Goal: Navigation & Orientation: Find specific page/section

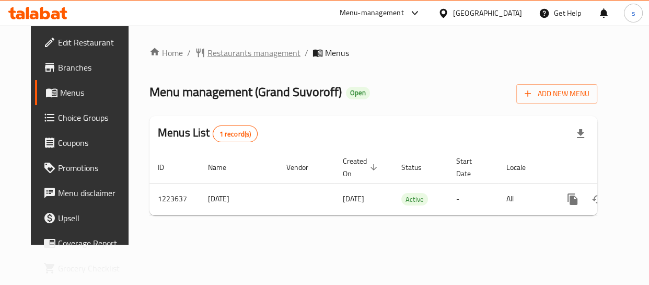
click at [244, 54] on span "Restaurants management" at bounding box center [254, 53] width 93 height 13
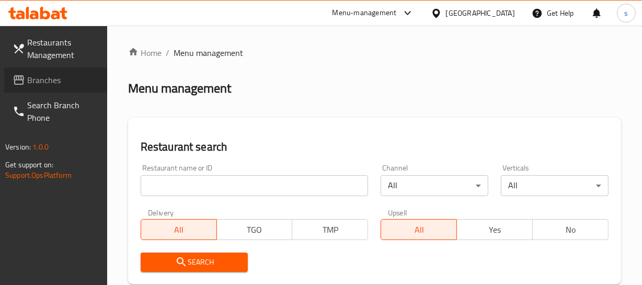
click at [66, 78] on span "Branches" at bounding box center [63, 80] width 72 height 13
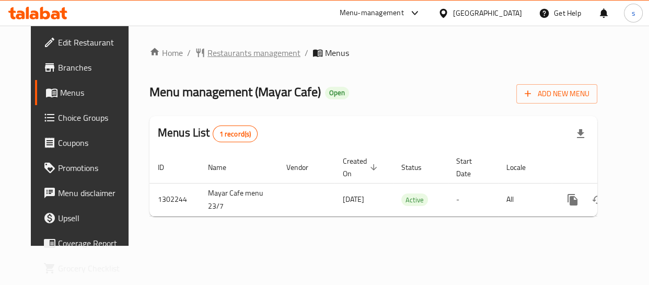
click at [237, 53] on span "Restaurants management" at bounding box center [254, 53] width 93 height 13
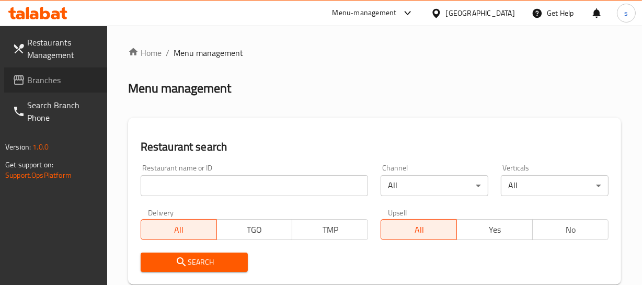
click at [47, 90] on link "Branches" at bounding box center [55, 79] width 103 height 25
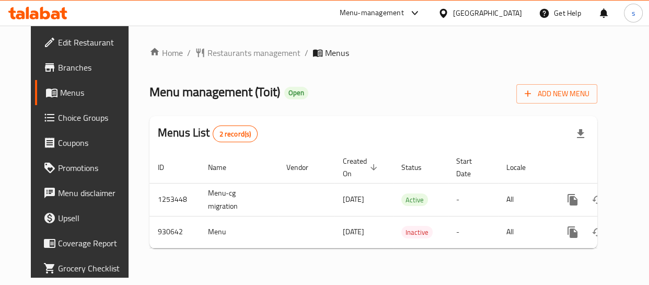
click at [470, 11] on div "[GEOGRAPHIC_DATA]" at bounding box center [487, 12] width 69 height 11
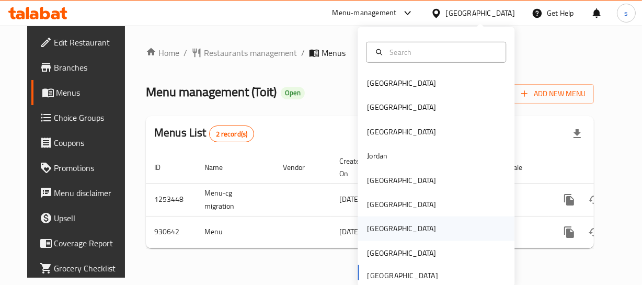
click at [377, 231] on div "[GEOGRAPHIC_DATA]" at bounding box center [401, 228] width 69 height 11
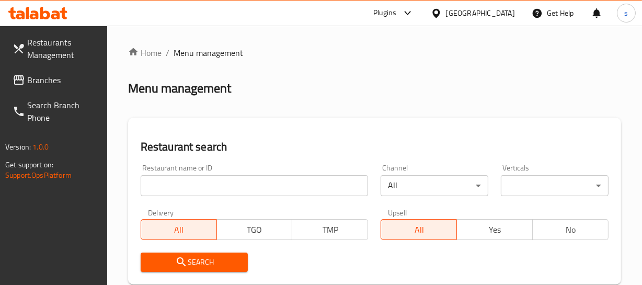
click at [43, 83] on span "Branches" at bounding box center [63, 80] width 72 height 13
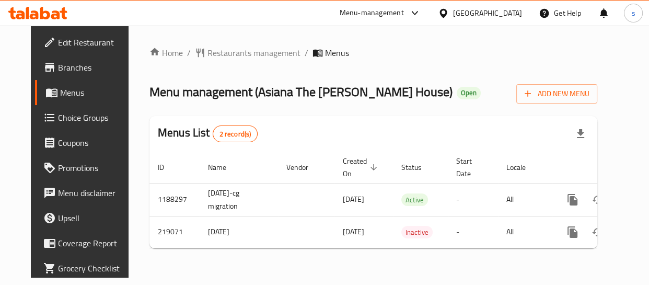
click at [508, 13] on div "Qatar" at bounding box center [487, 12] width 69 height 11
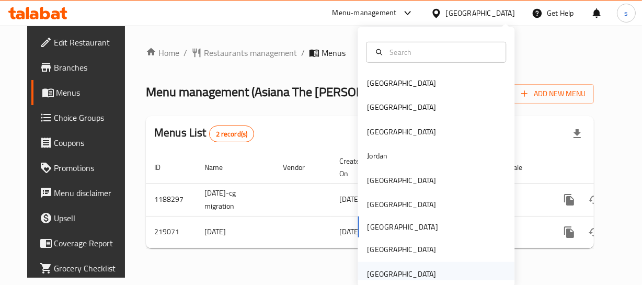
click at [377, 273] on div "[GEOGRAPHIC_DATA]" at bounding box center [401, 273] width 69 height 11
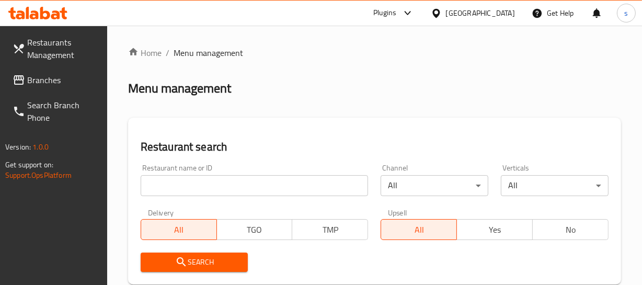
click at [27, 88] on link "Branches" at bounding box center [55, 79] width 103 height 25
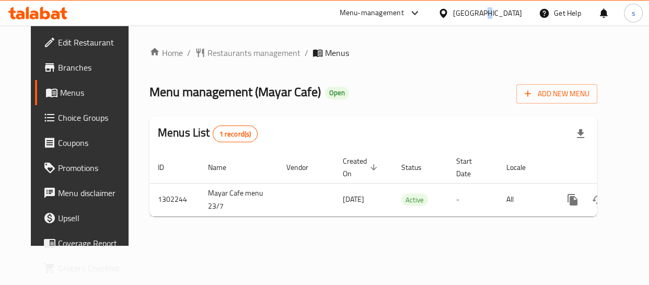
click at [483, 11] on div "[GEOGRAPHIC_DATA]" at bounding box center [487, 12] width 69 height 11
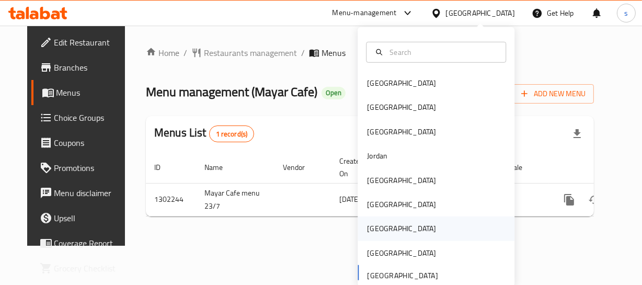
click at [385, 228] on div "[GEOGRAPHIC_DATA]" at bounding box center [402, 228] width 86 height 24
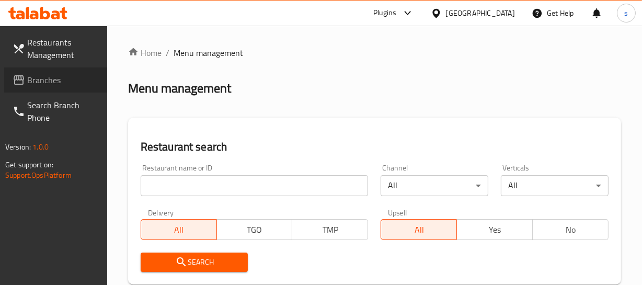
click at [50, 80] on span "Branches" at bounding box center [63, 80] width 72 height 13
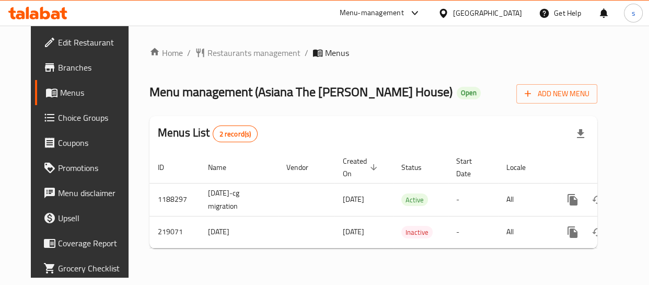
click at [507, 13] on div "[GEOGRAPHIC_DATA]" at bounding box center [487, 12] width 69 height 11
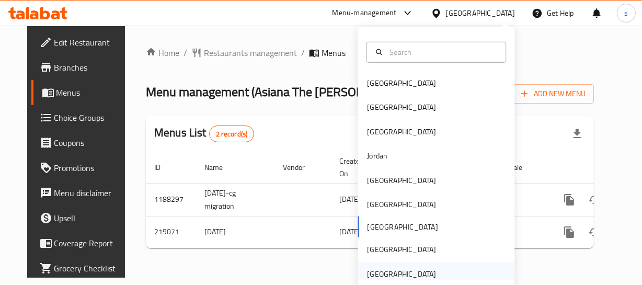
click at [409, 274] on div "[GEOGRAPHIC_DATA]" at bounding box center [401, 273] width 69 height 11
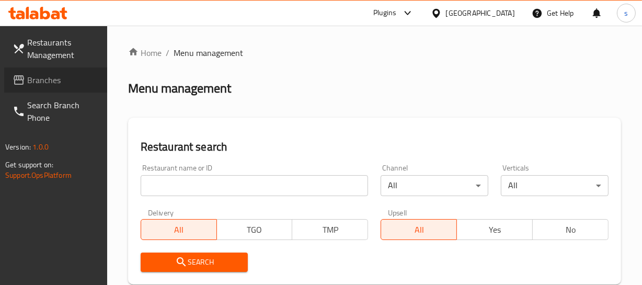
click at [53, 82] on span "Branches" at bounding box center [63, 80] width 72 height 13
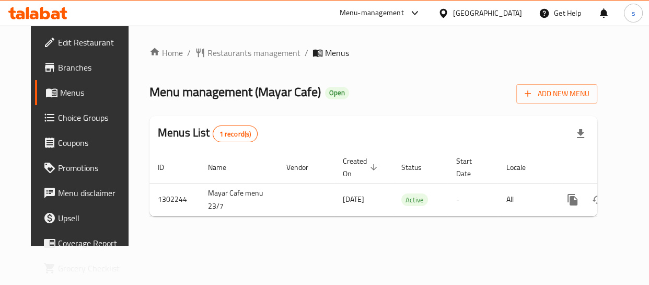
click at [472, 13] on div "[GEOGRAPHIC_DATA]" at bounding box center [487, 12] width 69 height 11
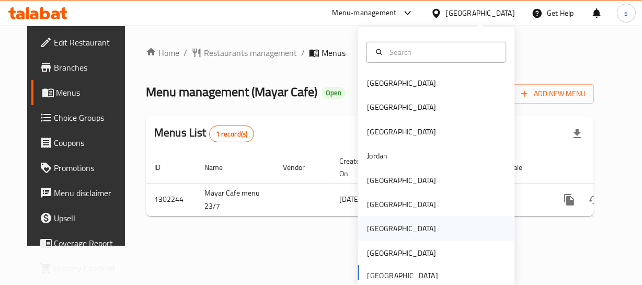
click at [369, 225] on div "[GEOGRAPHIC_DATA]" at bounding box center [401, 228] width 69 height 11
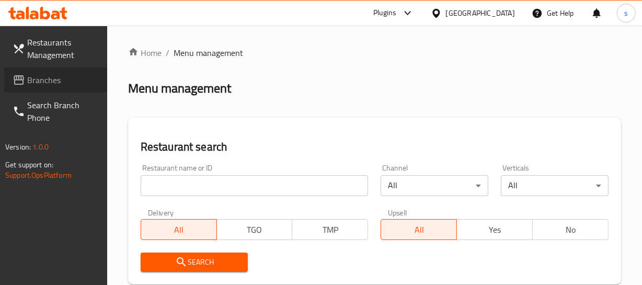
click at [41, 78] on span "Branches" at bounding box center [63, 80] width 72 height 13
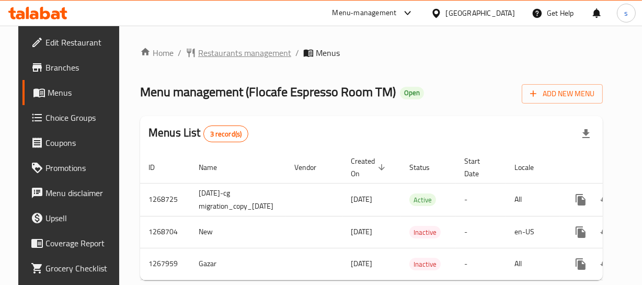
click at [223, 53] on span "Restaurants management" at bounding box center [244, 53] width 93 height 13
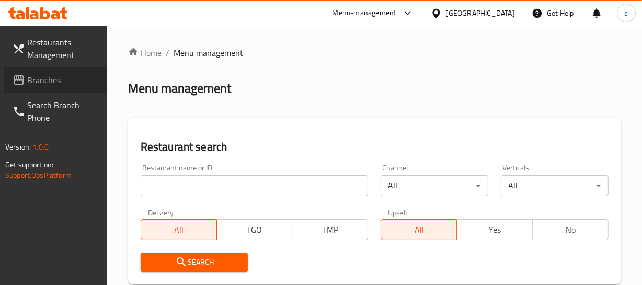
click at [55, 88] on link "Branches" at bounding box center [55, 79] width 103 height 25
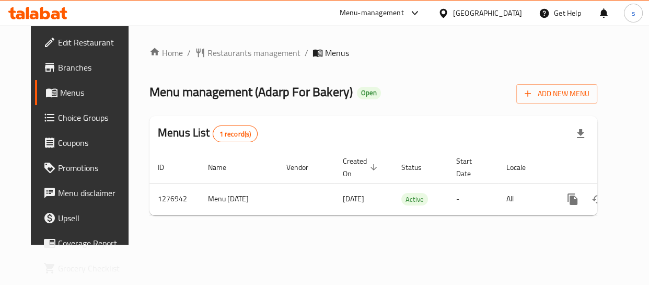
click at [453, 11] on div at bounding box center [445, 12] width 15 height 11
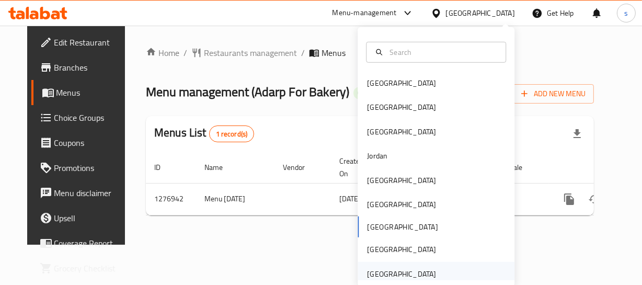
click at [418, 268] on div "[GEOGRAPHIC_DATA]" at bounding box center [401, 273] width 69 height 11
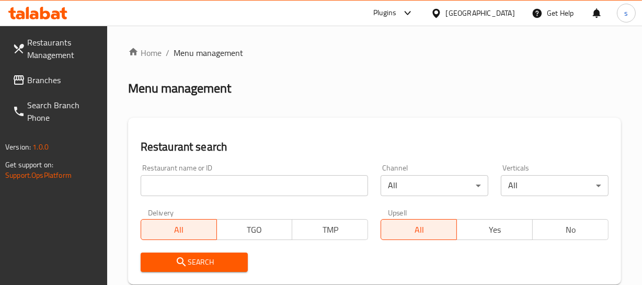
click at [43, 81] on span "Branches" at bounding box center [63, 80] width 72 height 13
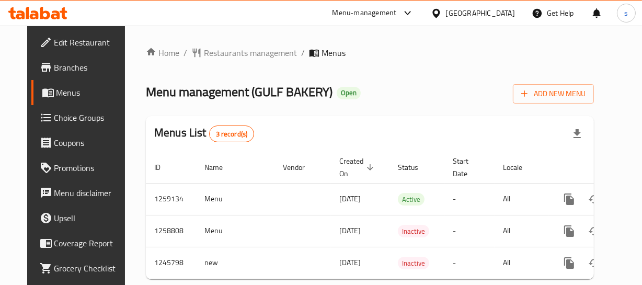
click at [476, 11] on div "[GEOGRAPHIC_DATA]" at bounding box center [480, 12] width 69 height 11
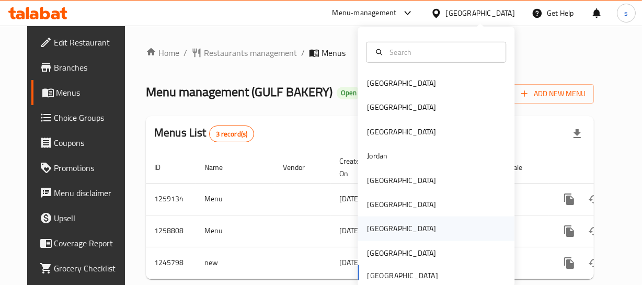
click at [381, 225] on div "[GEOGRAPHIC_DATA]" at bounding box center [402, 228] width 86 height 24
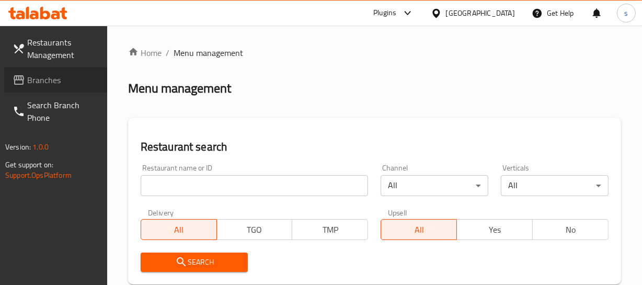
click at [43, 77] on span "Branches" at bounding box center [63, 80] width 72 height 13
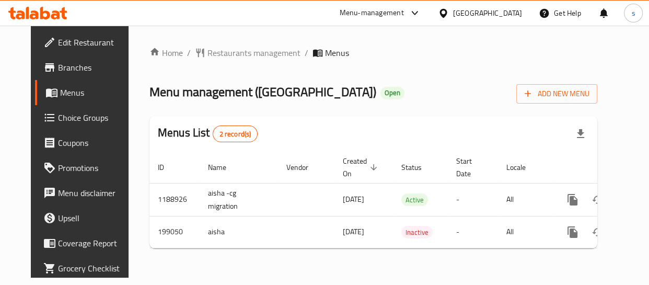
click at [510, 14] on div "[GEOGRAPHIC_DATA]" at bounding box center [487, 12] width 69 height 11
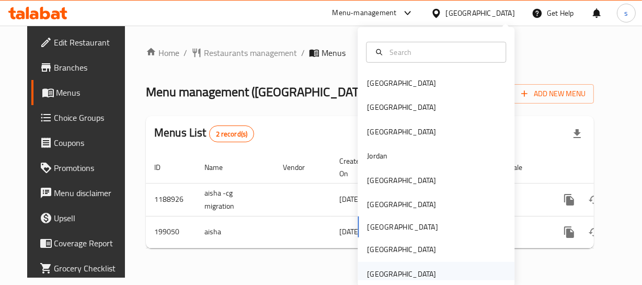
click at [418, 272] on div "[GEOGRAPHIC_DATA]" at bounding box center [401, 273] width 69 height 11
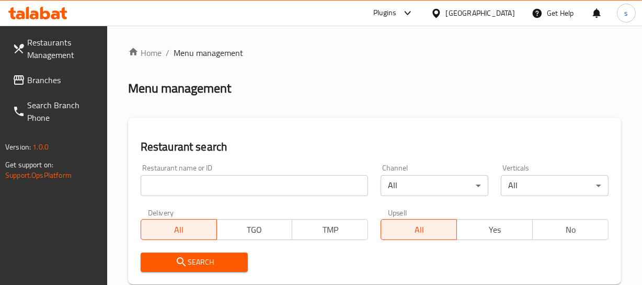
click at [33, 84] on span "Branches" at bounding box center [63, 80] width 72 height 13
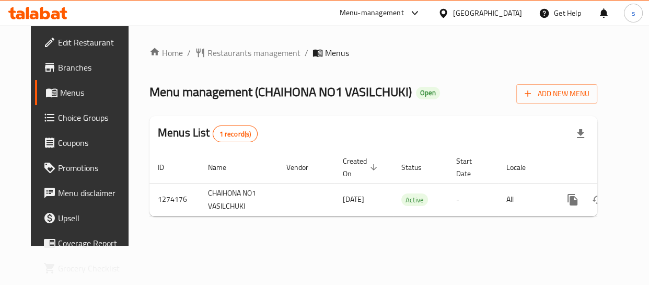
click at [480, 13] on div "[GEOGRAPHIC_DATA]" at bounding box center [487, 12] width 69 height 11
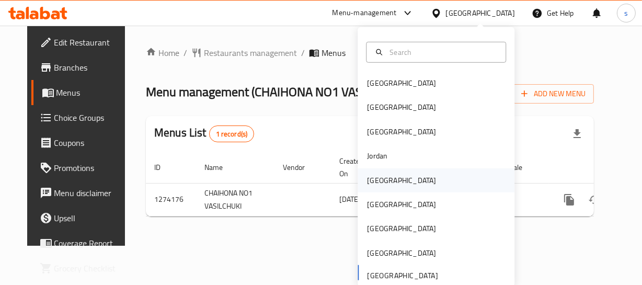
click at [392, 186] on div "[GEOGRAPHIC_DATA]" at bounding box center [436, 180] width 157 height 24
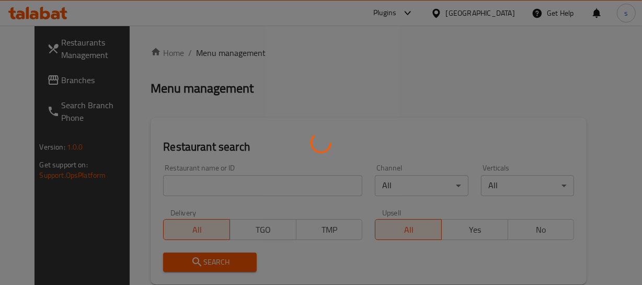
click at [54, 82] on div at bounding box center [321, 142] width 642 height 285
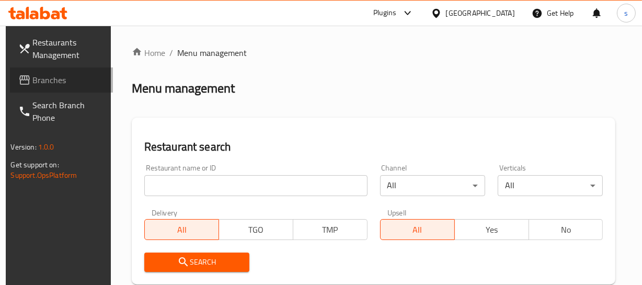
click at [67, 84] on span "Branches" at bounding box center [69, 80] width 72 height 13
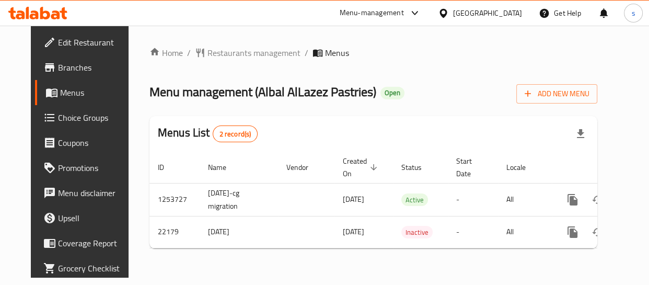
click at [447, 16] on icon at bounding box center [443, 12] width 7 height 9
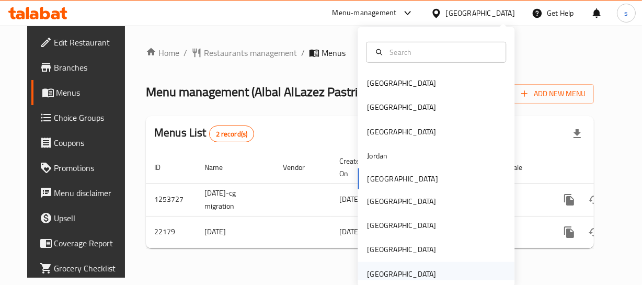
click at [368, 268] on div "[GEOGRAPHIC_DATA]" at bounding box center [401, 273] width 69 height 11
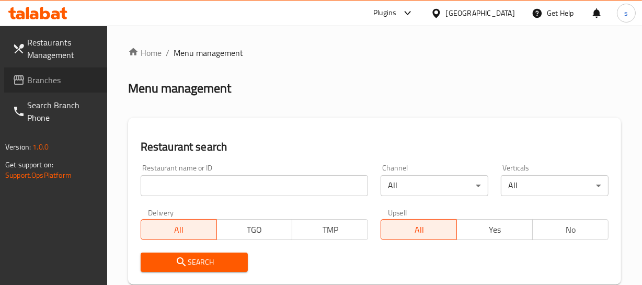
click at [57, 84] on span "Branches" at bounding box center [63, 80] width 72 height 13
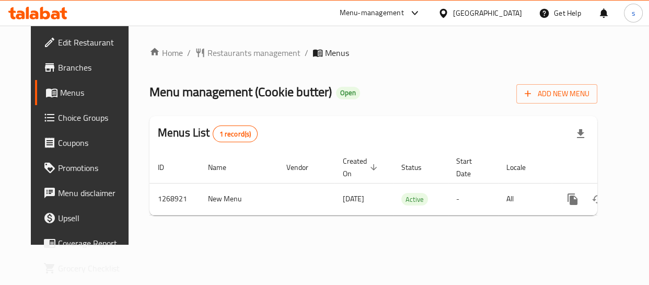
click at [477, 15] on div "[GEOGRAPHIC_DATA]" at bounding box center [487, 12] width 69 height 11
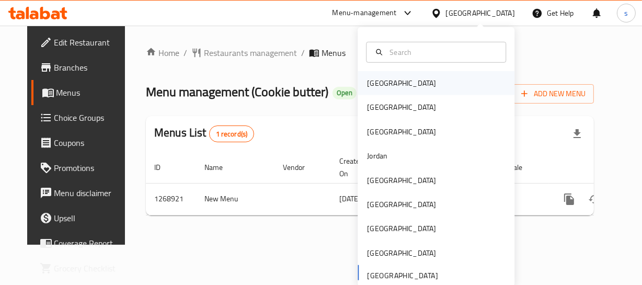
click at [376, 74] on div "[GEOGRAPHIC_DATA]" at bounding box center [402, 83] width 86 height 24
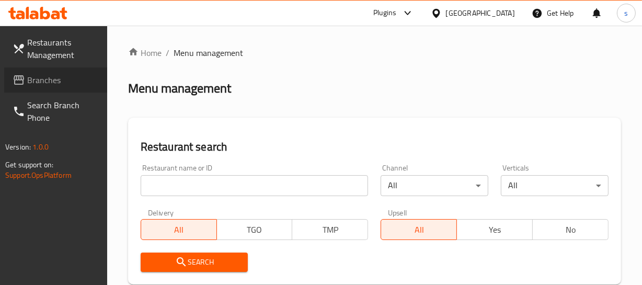
click at [24, 80] on icon at bounding box center [19, 80] width 13 height 13
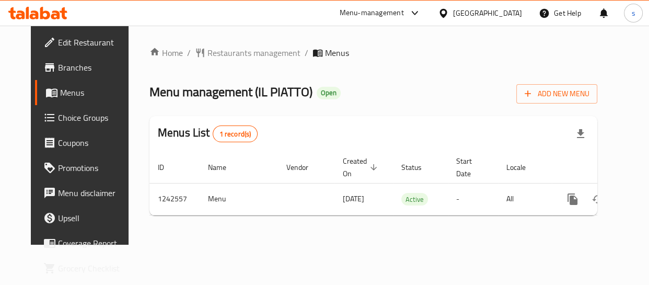
click at [503, 18] on div "[GEOGRAPHIC_DATA]" at bounding box center [487, 12] width 69 height 11
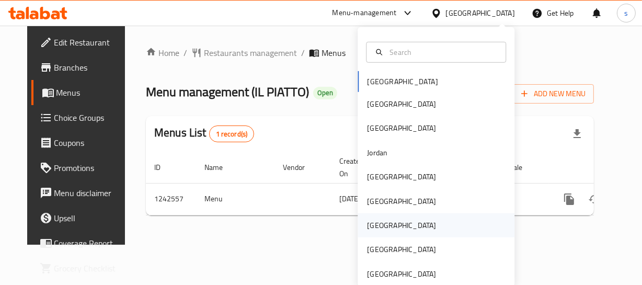
click at [392, 229] on div "Qatar" at bounding box center [436, 225] width 157 height 24
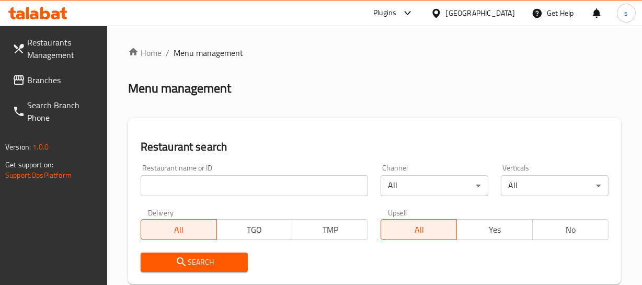
click at [44, 74] on span "Branches" at bounding box center [63, 80] width 72 height 13
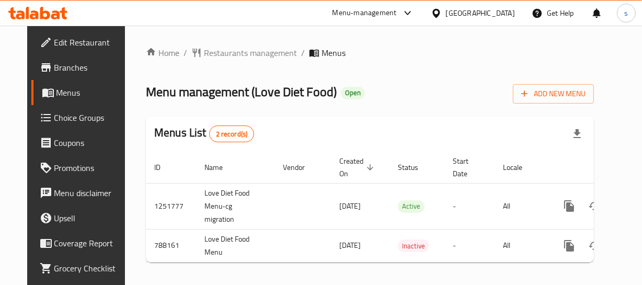
click at [442, 12] on icon at bounding box center [436, 13] width 11 height 11
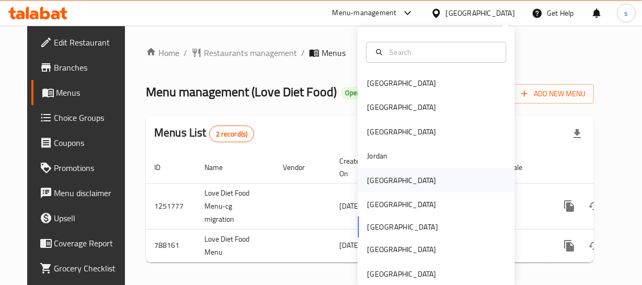
click at [397, 174] on div "[GEOGRAPHIC_DATA]" at bounding box center [436, 180] width 157 height 24
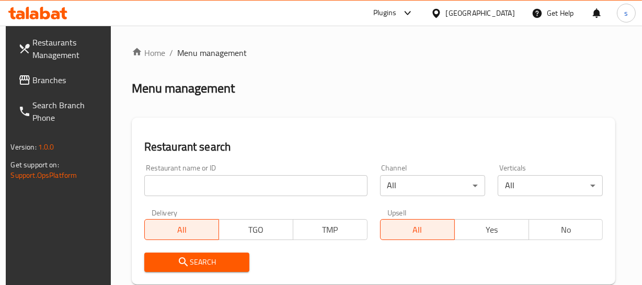
click at [63, 85] on span "Branches" at bounding box center [69, 80] width 72 height 13
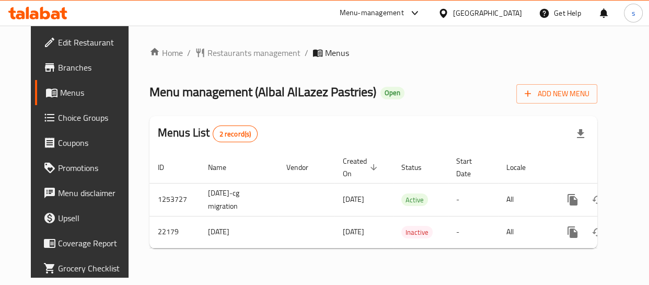
click at [500, 5] on div "Kuwait" at bounding box center [480, 13] width 101 height 25
click at [449, 17] on icon at bounding box center [443, 13] width 11 height 11
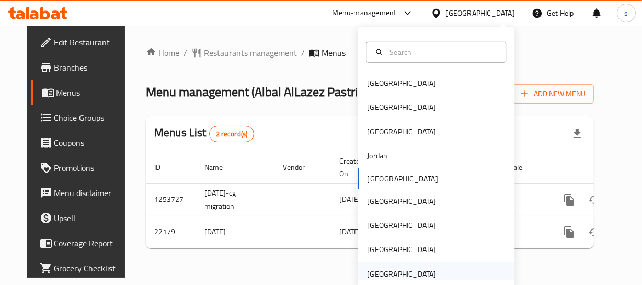
click at [404, 270] on div "[GEOGRAPHIC_DATA]" at bounding box center [401, 273] width 69 height 11
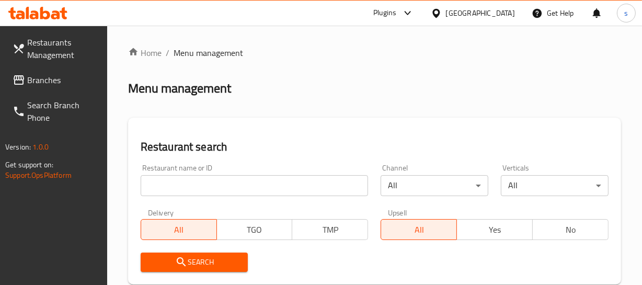
click at [63, 82] on span "Branches" at bounding box center [63, 80] width 72 height 13
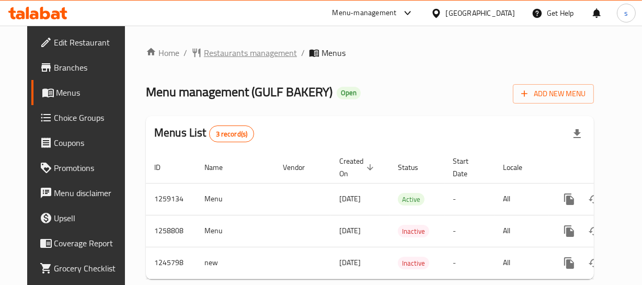
click at [214, 54] on span "Restaurants management" at bounding box center [250, 53] width 93 height 13
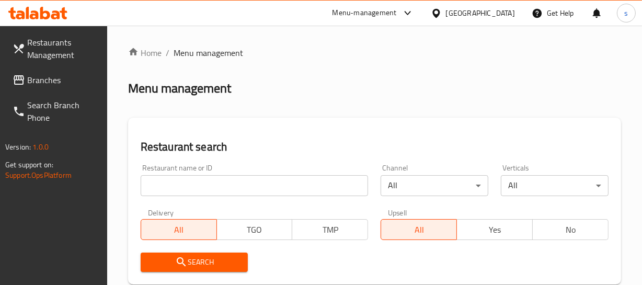
click at [58, 81] on span "Branches" at bounding box center [63, 80] width 72 height 13
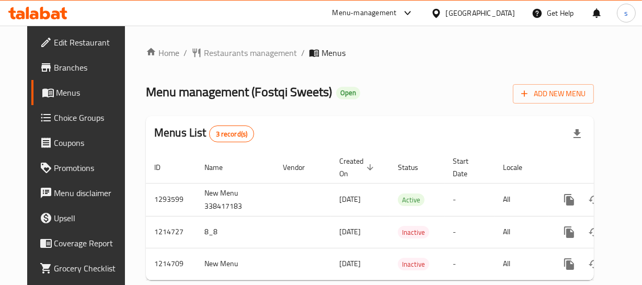
click at [488, 11] on div "[GEOGRAPHIC_DATA]" at bounding box center [480, 12] width 69 height 11
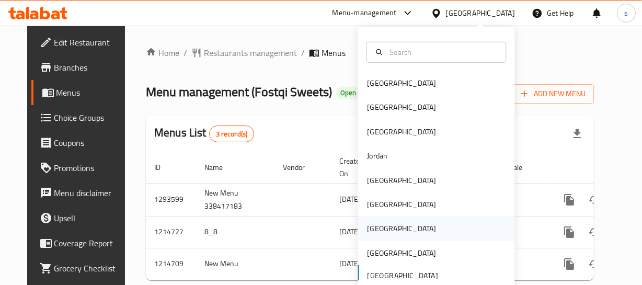
click at [399, 228] on div "Qatar" at bounding box center [436, 228] width 157 height 24
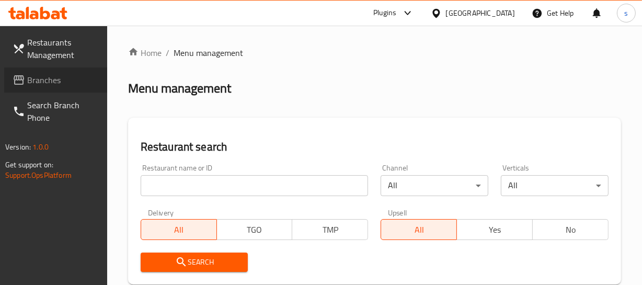
click at [56, 88] on link "Branches" at bounding box center [55, 79] width 103 height 25
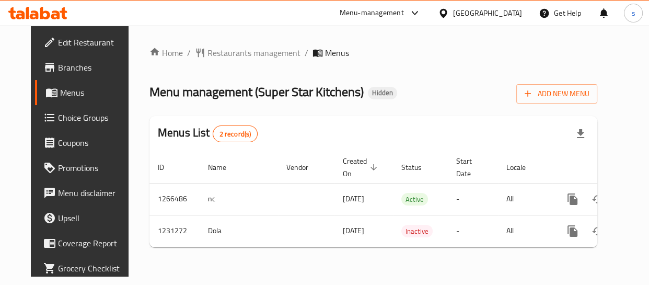
click at [449, 15] on icon at bounding box center [443, 13] width 11 height 11
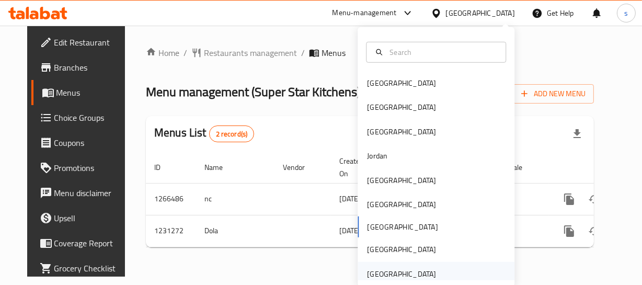
click at [400, 269] on div "[GEOGRAPHIC_DATA]" at bounding box center [401, 273] width 69 height 11
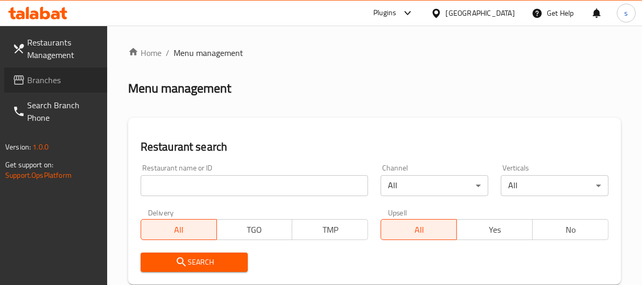
click at [71, 77] on span "Branches" at bounding box center [63, 80] width 72 height 13
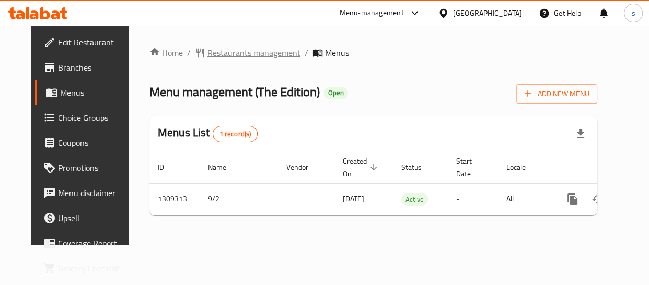
click at [255, 51] on span "Restaurants management" at bounding box center [254, 53] width 93 height 13
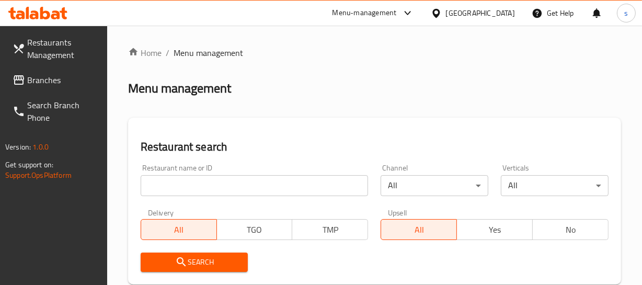
click at [59, 85] on span "Branches" at bounding box center [63, 80] width 72 height 13
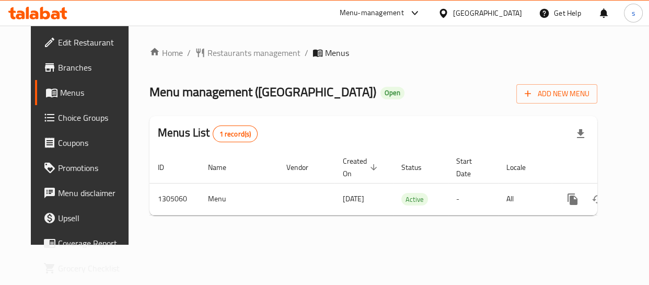
click at [488, 15] on div "[GEOGRAPHIC_DATA]" at bounding box center [487, 12] width 69 height 11
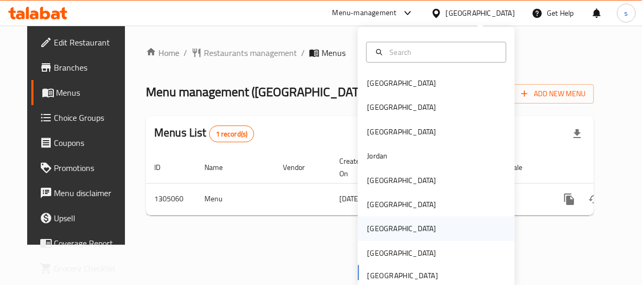
click at [393, 228] on div "[GEOGRAPHIC_DATA]" at bounding box center [436, 228] width 157 height 24
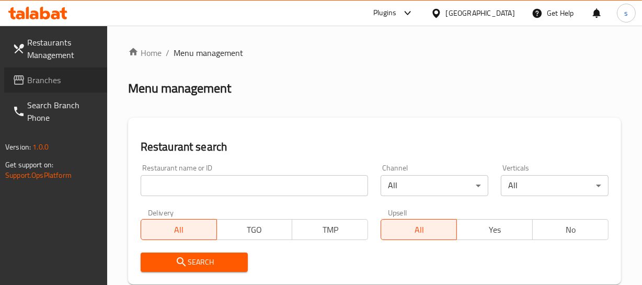
click at [51, 74] on span "Branches" at bounding box center [63, 80] width 72 height 13
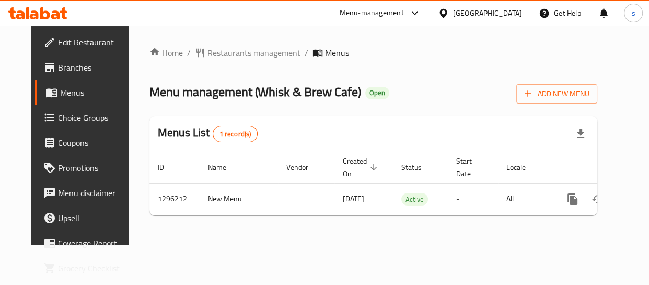
click at [464, 21] on div "[GEOGRAPHIC_DATA]" at bounding box center [480, 13] width 101 height 25
click at [464, 14] on div "[GEOGRAPHIC_DATA]" at bounding box center [487, 12] width 69 height 11
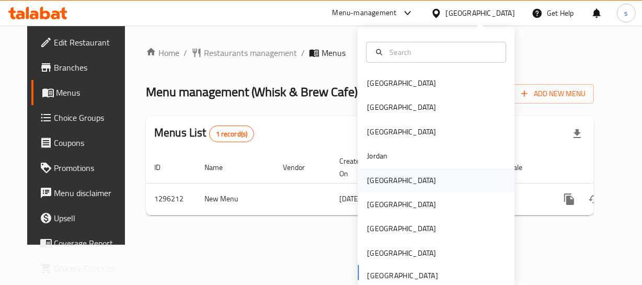
click at [415, 178] on div "Kuwait" at bounding box center [436, 180] width 157 height 24
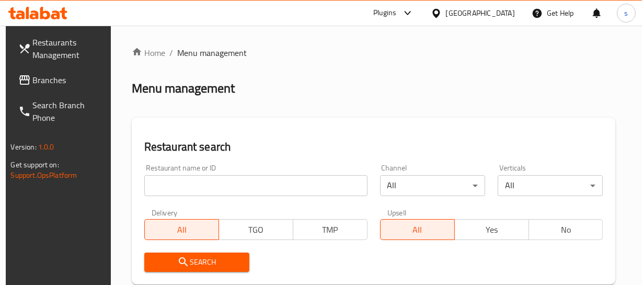
click at [62, 86] on link "Branches" at bounding box center [61, 79] width 103 height 25
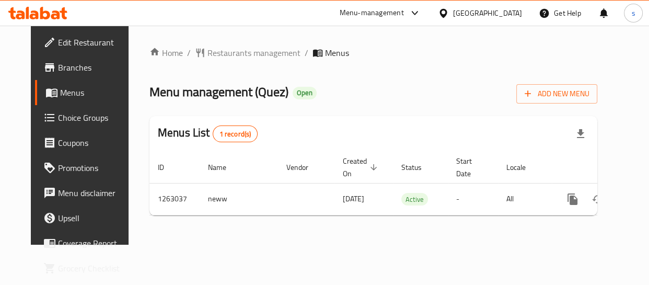
click at [87, 39] on span "Edit Restaurant" at bounding box center [94, 42] width 73 height 13
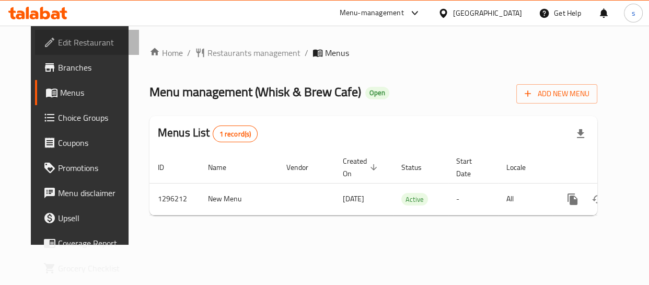
click at [58, 44] on span "Edit Restaurant" at bounding box center [94, 42] width 73 height 13
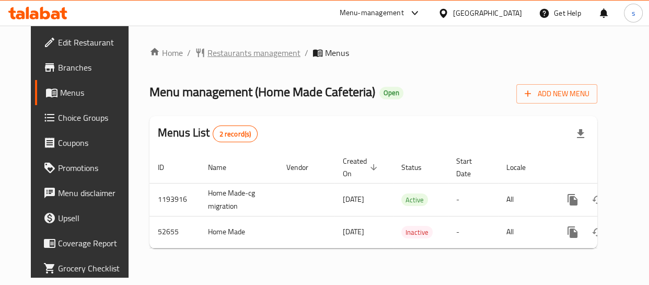
click at [208, 59] on span "Restaurants management" at bounding box center [254, 53] width 93 height 13
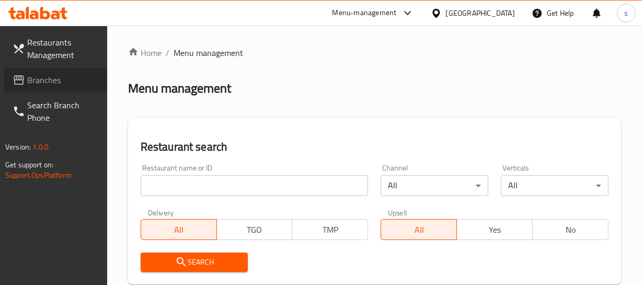
click at [56, 87] on link "Branches" at bounding box center [55, 79] width 103 height 25
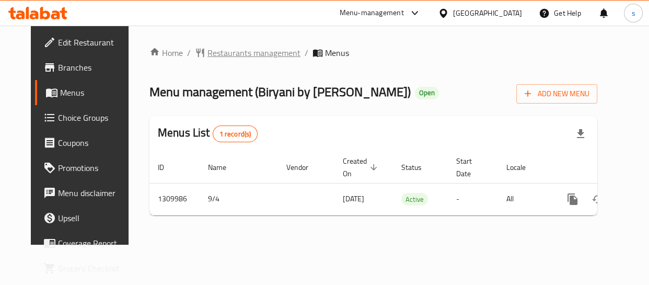
click at [252, 58] on span "Restaurants management" at bounding box center [254, 53] width 93 height 13
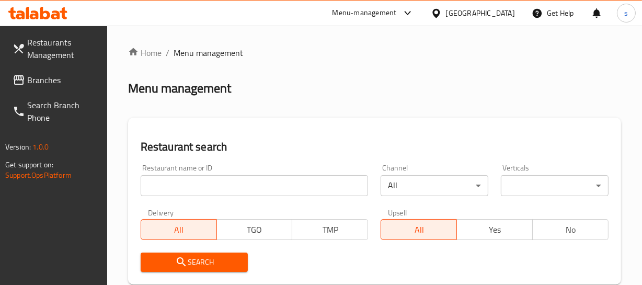
click at [44, 87] on link "Branches" at bounding box center [55, 79] width 103 height 25
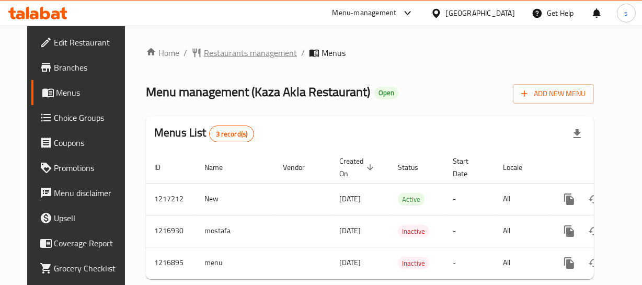
click at [229, 51] on span "Restaurants management" at bounding box center [250, 53] width 93 height 13
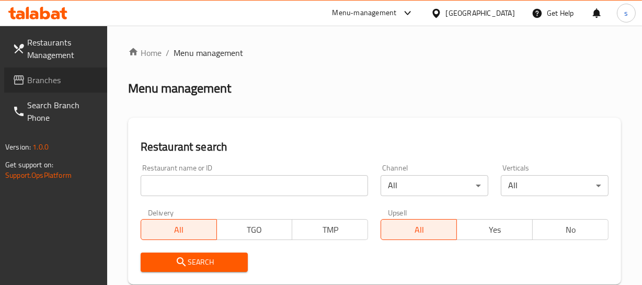
click at [47, 80] on span "Branches" at bounding box center [63, 80] width 72 height 13
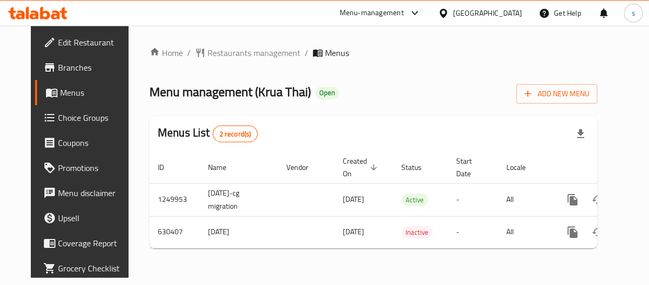
click at [471, 15] on div "[GEOGRAPHIC_DATA]" at bounding box center [487, 12] width 69 height 11
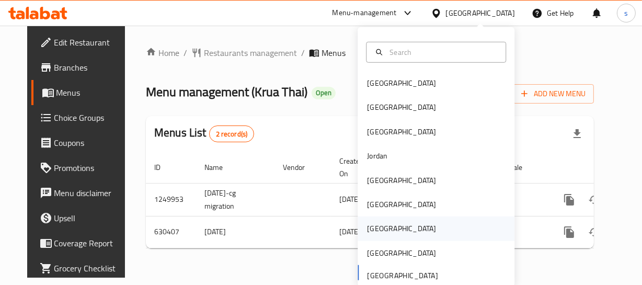
click at [396, 233] on div "[GEOGRAPHIC_DATA]" at bounding box center [436, 228] width 157 height 24
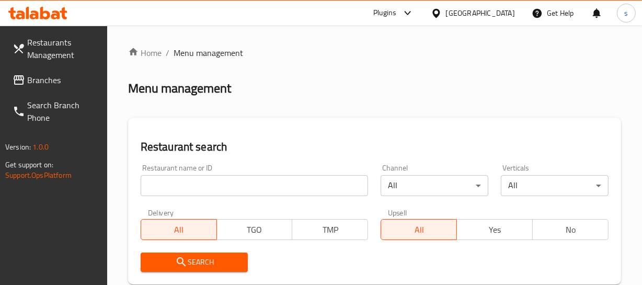
click at [64, 89] on link "Branches" at bounding box center [55, 79] width 103 height 25
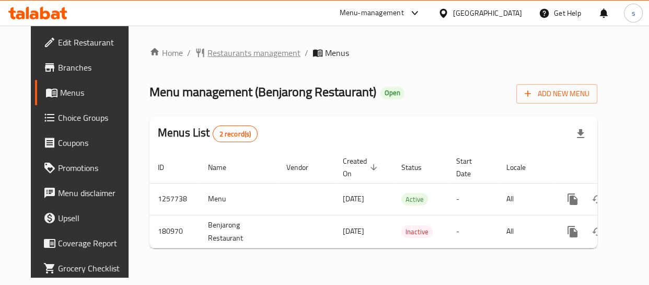
click at [225, 50] on span "Restaurants management" at bounding box center [254, 53] width 93 height 13
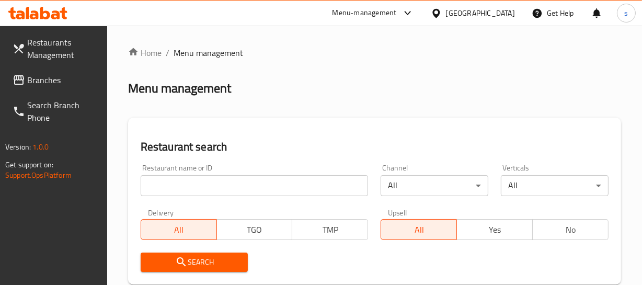
click at [505, 10] on div "Qatar" at bounding box center [480, 12] width 69 height 11
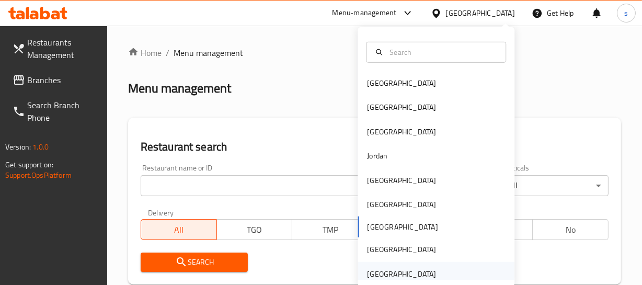
click at [415, 272] on div "[GEOGRAPHIC_DATA]" at bounding box center [401, 273] width 69 height 11
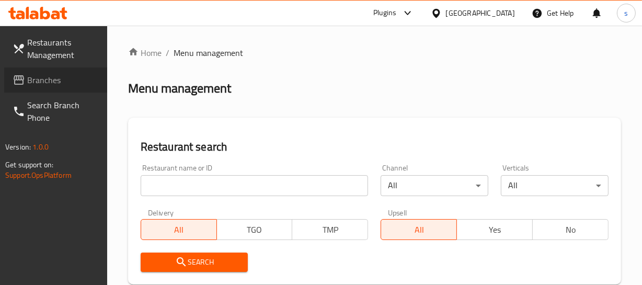
click at [61, 85] on span "Branches" at bounding box center [63, 80] width 72 height 13
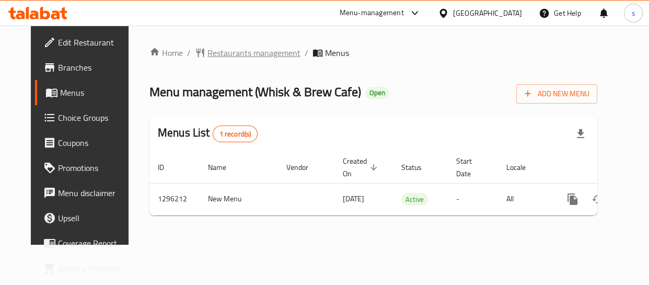
click at [227, 51] on span "Restaurants management" at bounding box center [254, 53] width 93 height 13
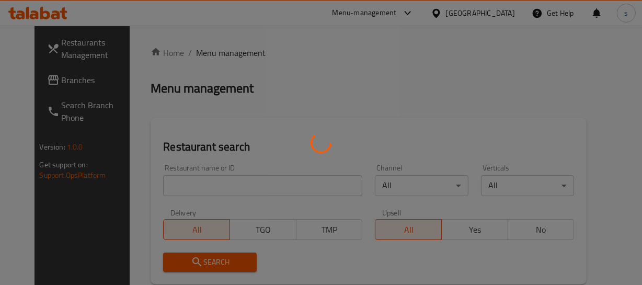
click at [57, 85] on div at bounding box center [321, 142] width 642 height 285
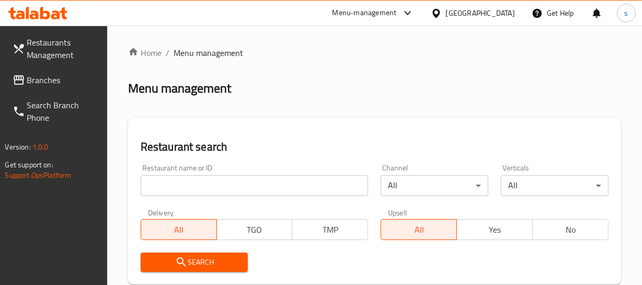
click at [61, 79] on span "Branches" at bounding box center [63, 80] width 72 height 13
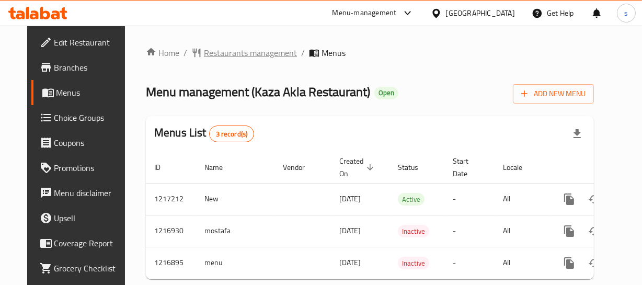
click at [224, 54] on span "Restaurants management" at bounding box center [250, 53] width 93 height 13
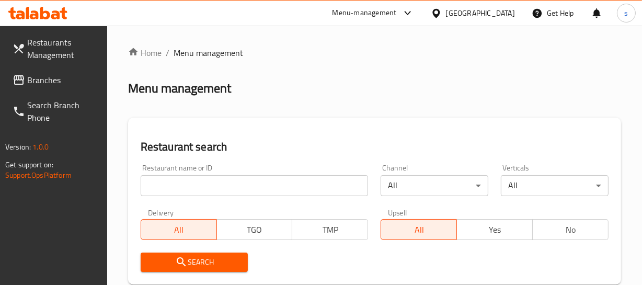
click at [52, 83] on span "Branches" at bounding box center [63, 80] width 72 height 13
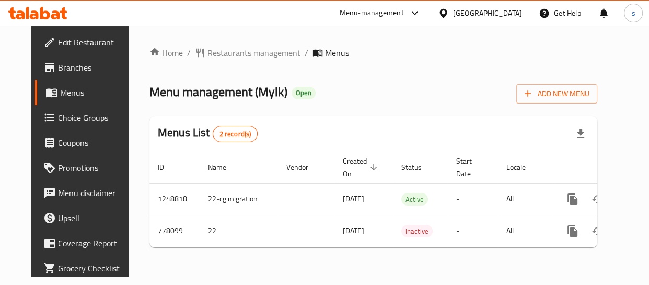
click at [480, 15] on div "[GEOGRAPHIC_DATA]" at bounding box center [487, 12] width 69 height 11
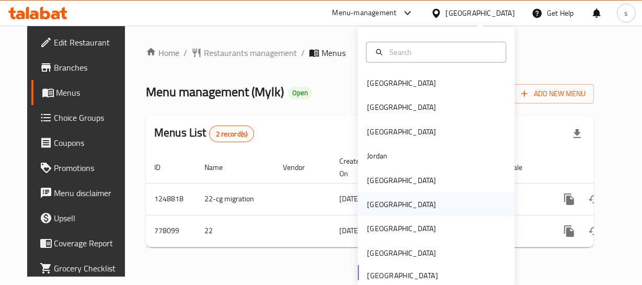
click at [395, 207] on div "[GEOGRAPHIC_DATA]" at bounding box center [436, 204] width 157 height 24
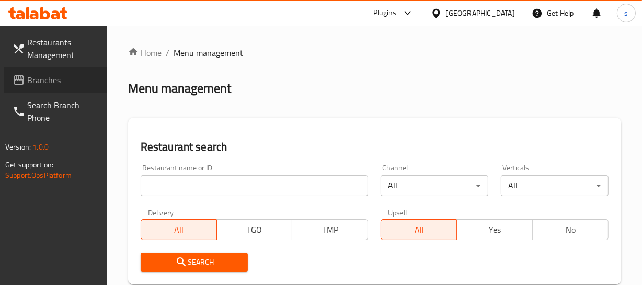
click at [42, 78] on span "Branches" at bounding box center [63, 80] width 72 height 13
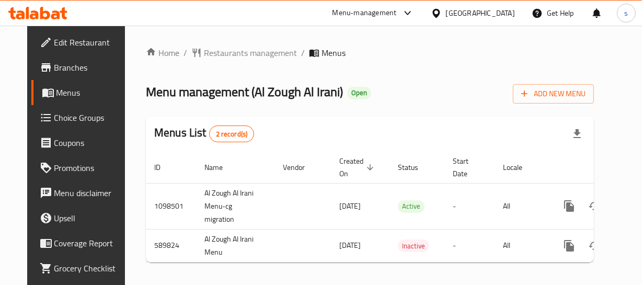
click at [522, 17] on div "[GEOGRAPHIC_DATA]" at bounding box center [472, 13] width 101 height 25
click at [516, 13] on div "[GEOGRAPHIC_DATA]" at bounding box center [472, 13] width 101 height 25
click at [511, 10] on div "[GEOGRAPHIC_DATA]" at bounding box center [480, 12] width 69 height 11
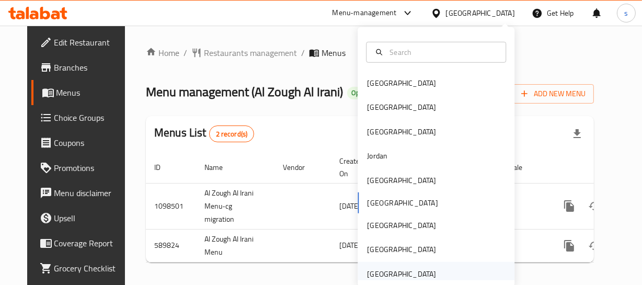
click at [384, 268] on div "[GEOGRAPHIC_DATA]" at bounding box center [401, 273] width 69 height 11
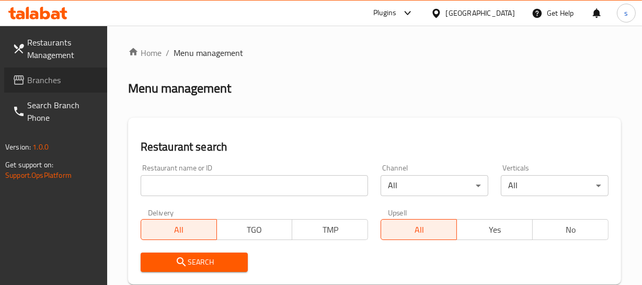
click at [63, 81] on span "Branches" at bounding box center [63, 80] width 72 height 13
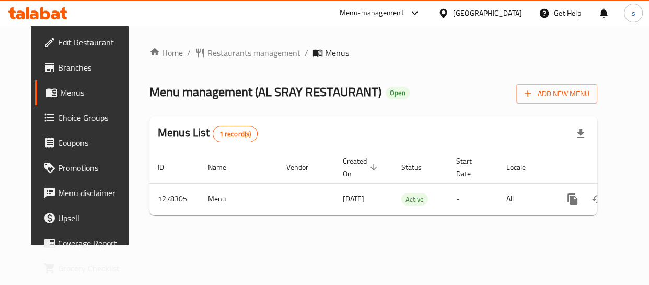
click at [469, 13] on div "[GEOGRAPHIC_DATA]" at bounding box center [487, 12] width 69 height 11
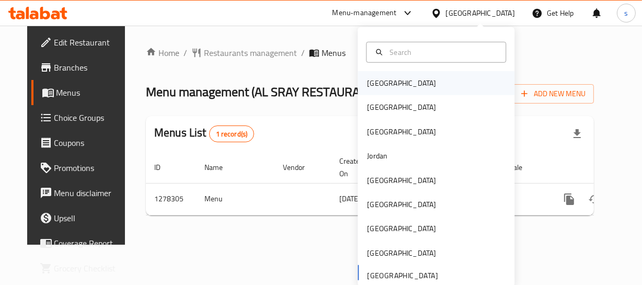
click at [426, 79] on div "[GEOGRAPHIC_DATA]" at bounding box center [436, 83] width 157 height 24
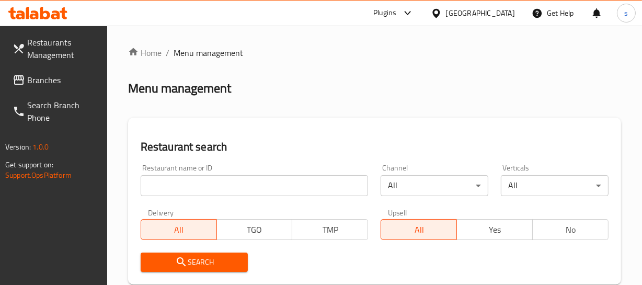
click at [27, 79] on span "Branches" at bounding box center [63, 80] width 72 height 13
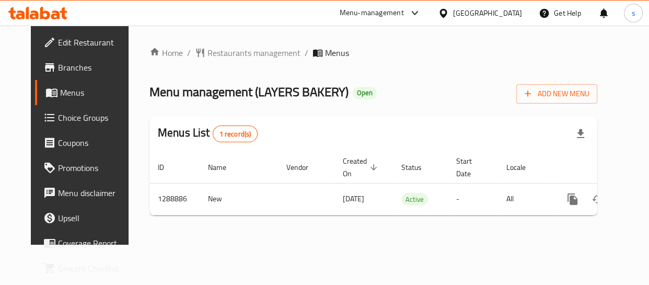
click at [478, 13] on div "[GEOGRAPHIC_DATA]" at bounding box center [480, 13] width 101 height 25
click at [498, 10] on div "Bahrain" at bounding box center [487, 12] width 69 height 11
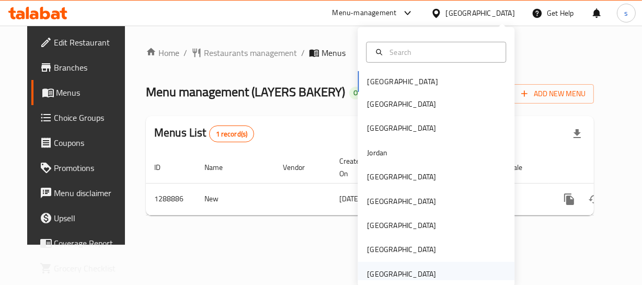
click at [367, 271] on div "[GEOGRAPHIC_DATA]" at bounding box center [401, 273] width 69 height 11
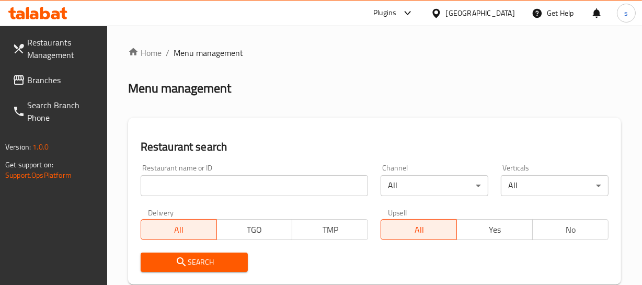
click at [46, 82] on span "Branches" at bounding box center [63, 80] width 72 height 13
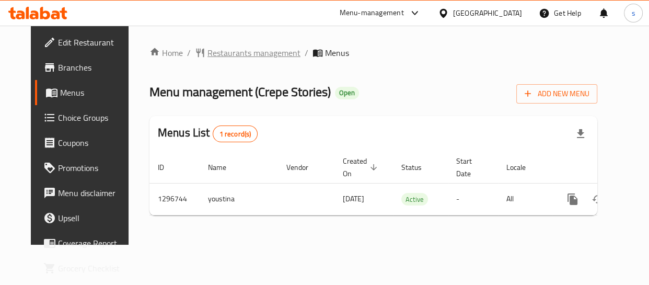
click at [259, 52] on span "Restaurants management" at bounding box center [254, 53] width 93 height 13
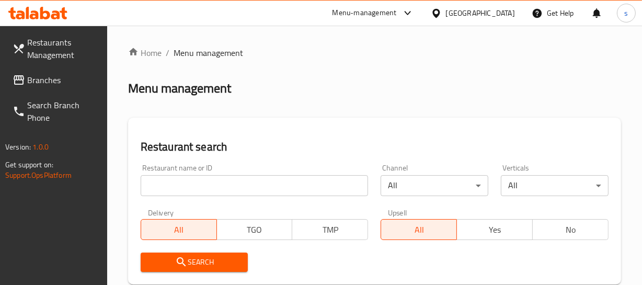
click at [63, 87] on link "Branches" at bounding box center [55, 79] width 103 height 25
